Goal: Task Accomplishment & Management: Manage account settings

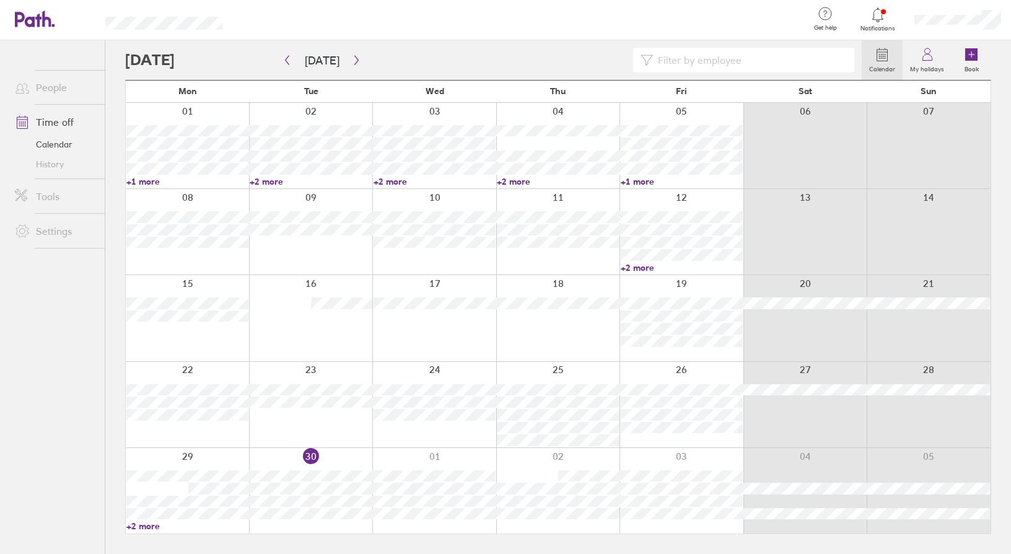
click at [1000, 90] on div "Calendar My holidays Book [DATE] [DATE] Mon Tue Wed Thu Fri Sat Sun 01 02 03 04…" at bounding box center [558, 297] width 906 height 514
click at [352, 58] on icon "button" at bounding box center [356, 60] width 9 height 10
